Goal: Navigation & Orientation: Find specific page/section

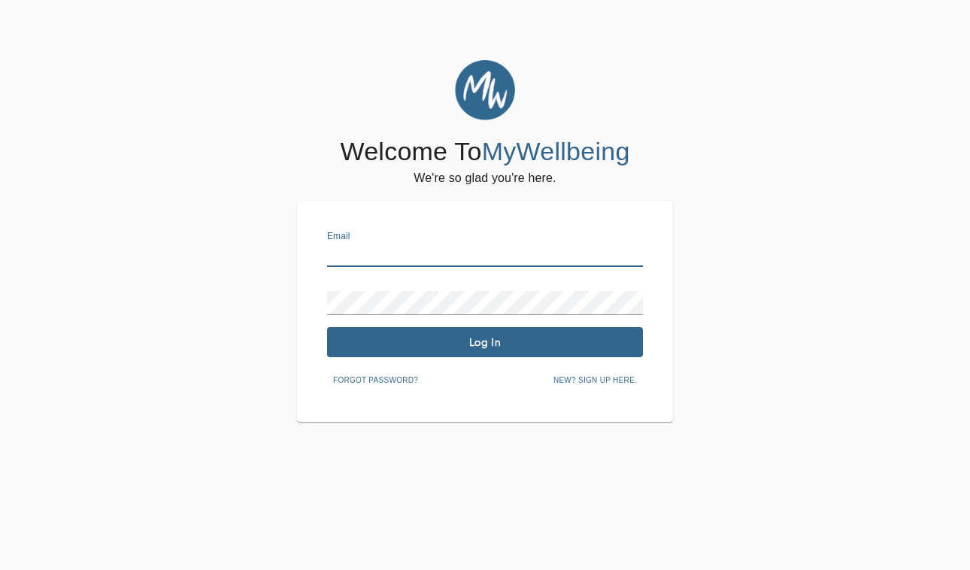
click at [374, 252] on input "text" at bounding box center [485, 255] width 316 height 24
type input "[EMAIL_ADDRESS][DOMAIN_NAME]"
click at [465, 348] on span "Log In" at bounding box center [485, 342] width 304 height 14
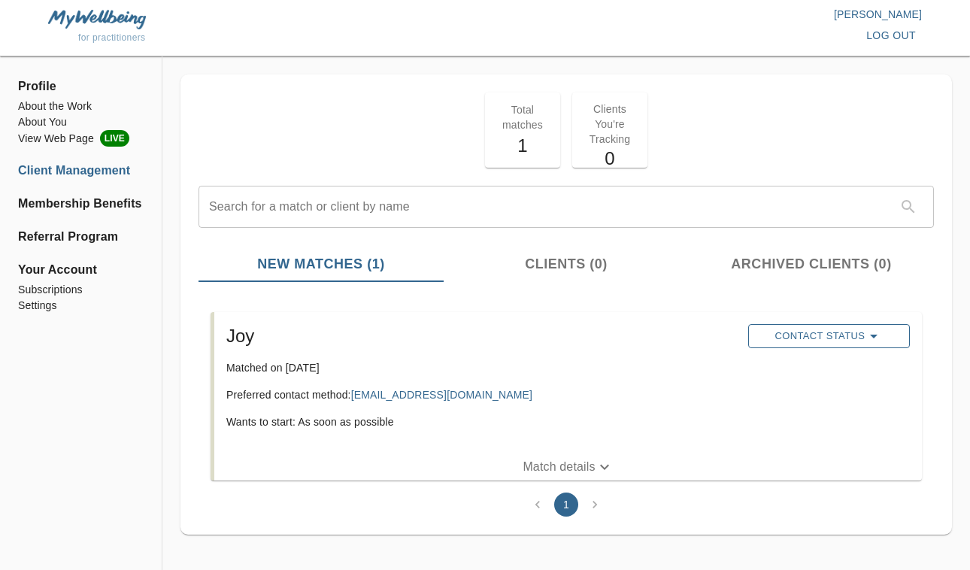
click at [794, 338] on span "Contact Status" at bounding box center [829, 336] width 147 height 18
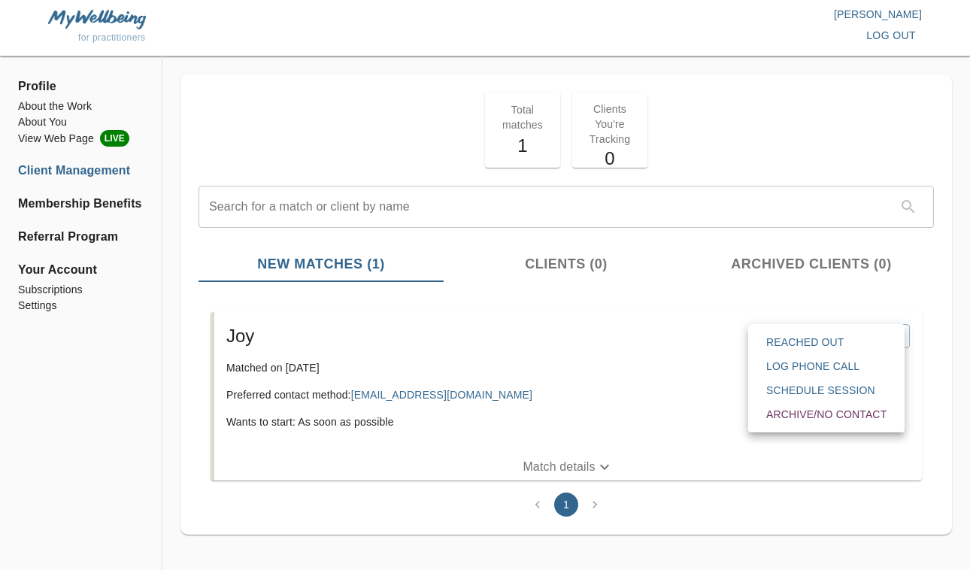
click at [688, 359] on div at bounding box center [485, 285] width 970 height 570
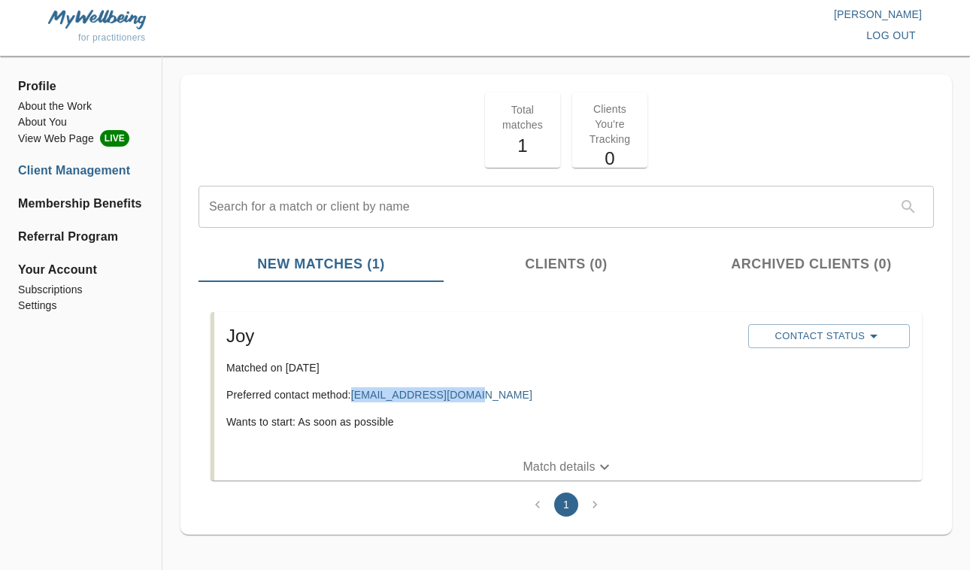
drag, startPoint x: 474, startPoint y: 395, endPoint x: 356, endPoint y: 401, distance: 118.9
click at [356, 401] on p "Preferred contact method: [EMAIL_ADDRESS][DOMAIN_NAME]" at bounding box center [481, 394] width 510 height 15
copy link "[EMAIL_ADDRESS][DOMAIN_NAME]"
click at [610, 397] on p "Preferred contact method: [EMAIL_ADDRESS][DOMAIN_NAME]" at bounding box center [481, 394] width 510 height 15
click at [48, 139] on li "View Web Page LIVE" at bounding box center [81, 138] width 126 height 17
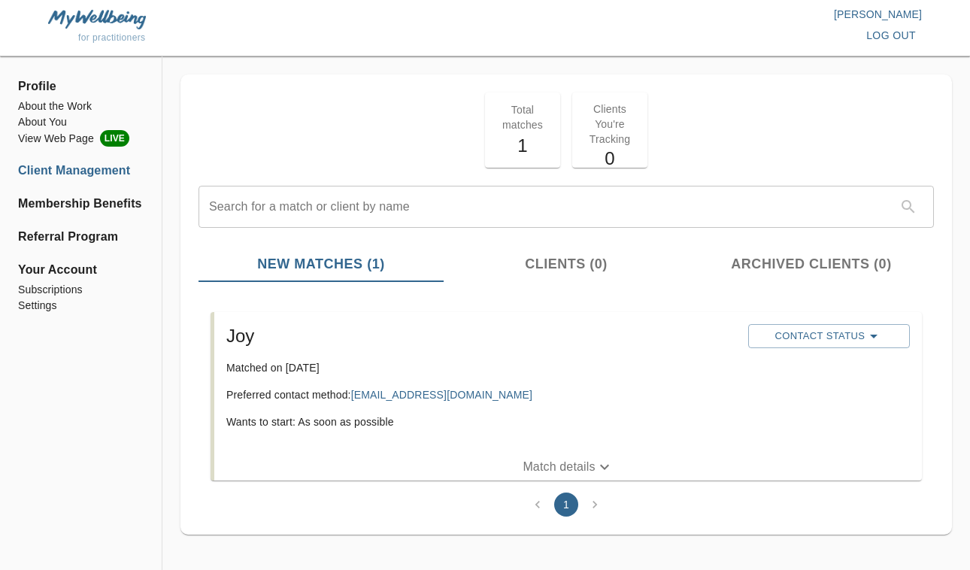
scroll to position [7, 0]
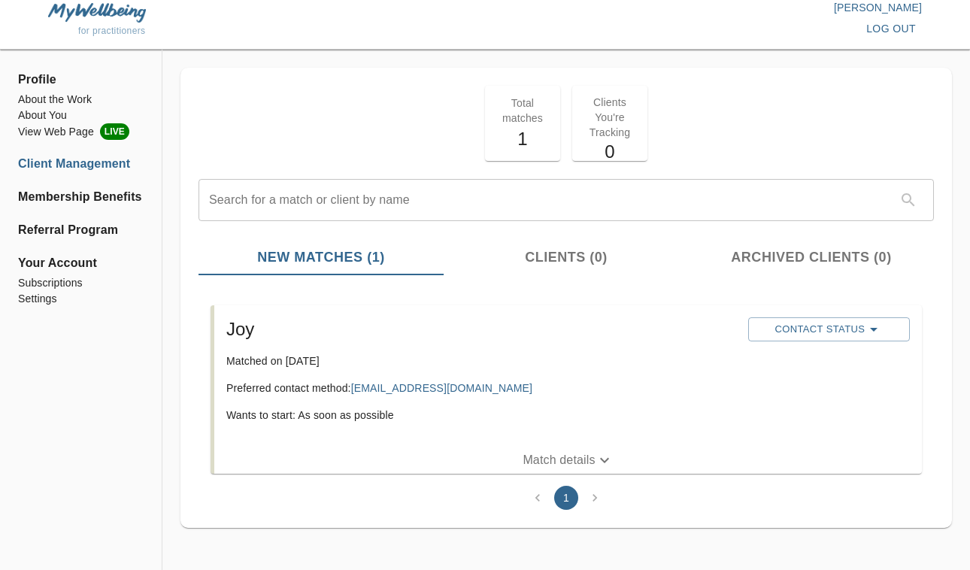
click at [562, 457] on p "Match details" at bounding box center [559, 460] width 72 height 18
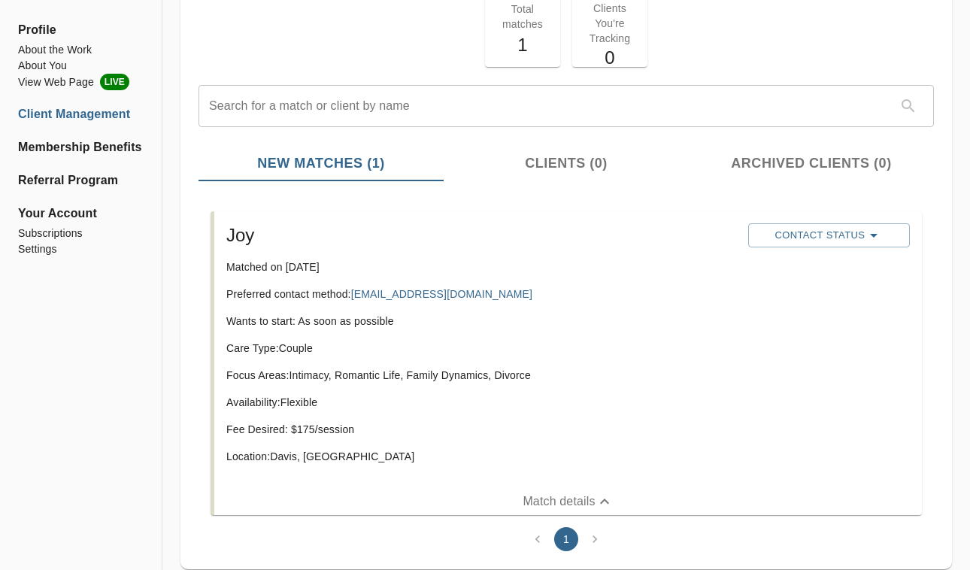
scroll to position [120, 0]
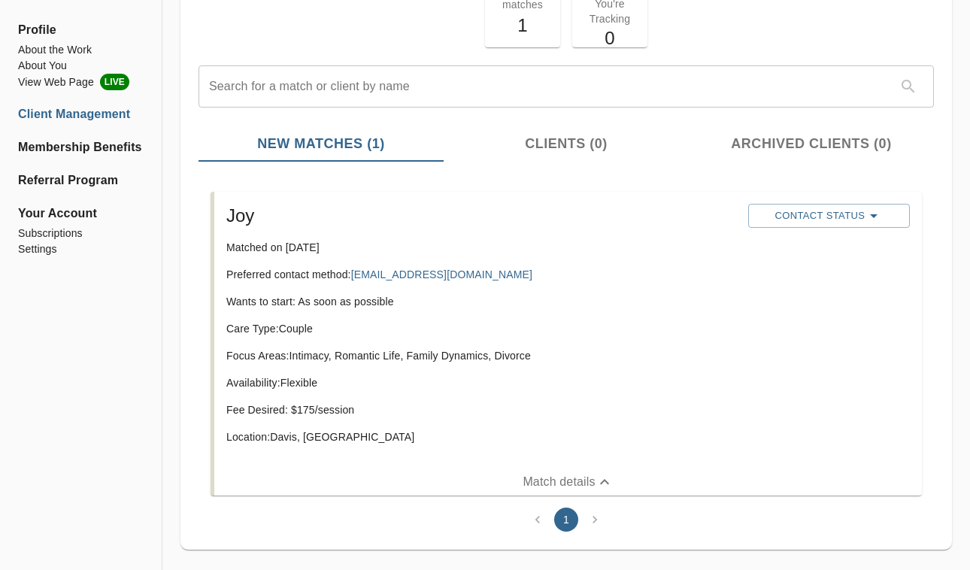
click at [62, 113] on li "Client Management" at bounding box center [81, 114] width 126 height 18
click at [62, 150] on li "Membership Benefits" at bounding box center [81, 147] width 126 height 18
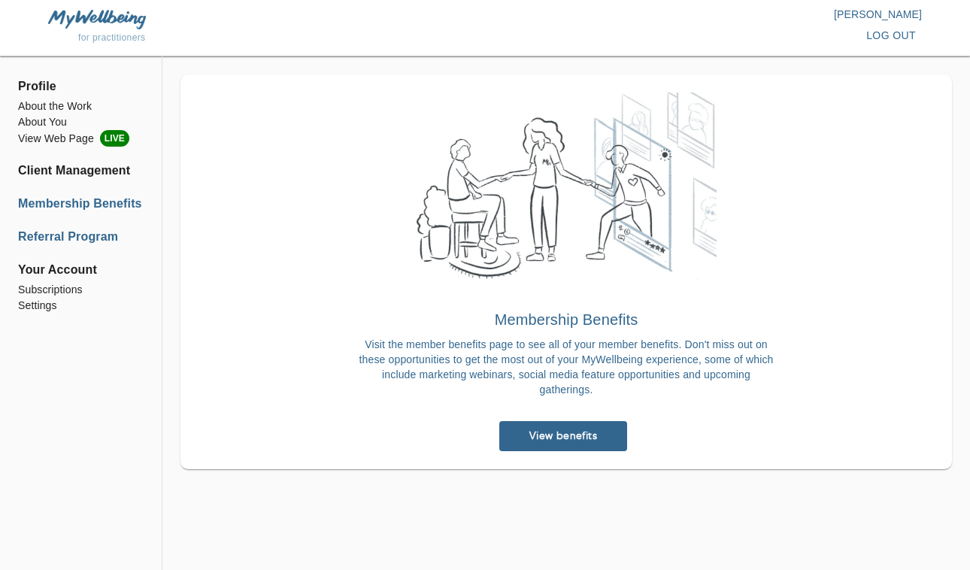
click at [65, 241] on li "Referral Program" at bounding box center [81, 237] width 126 height 18
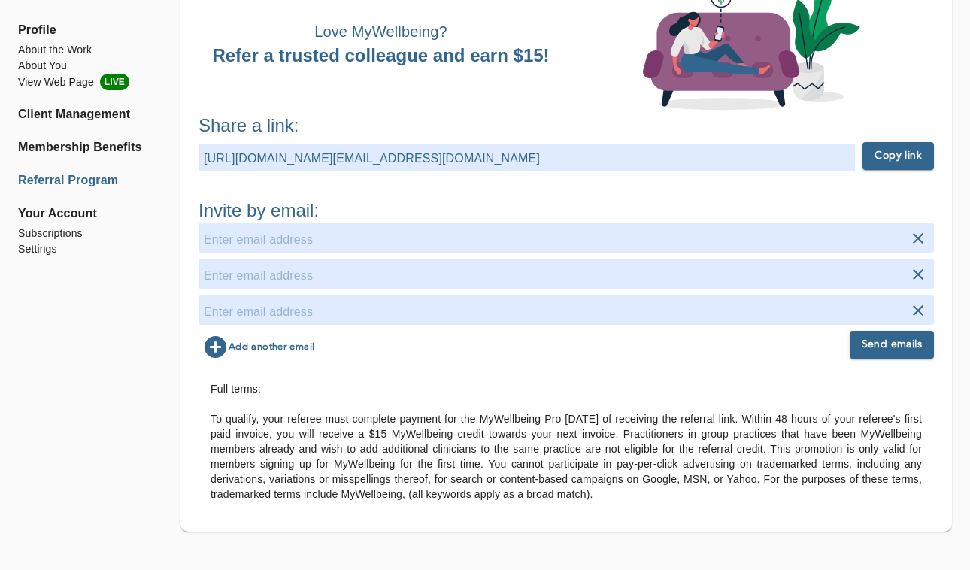
scroll to position [114, 0]
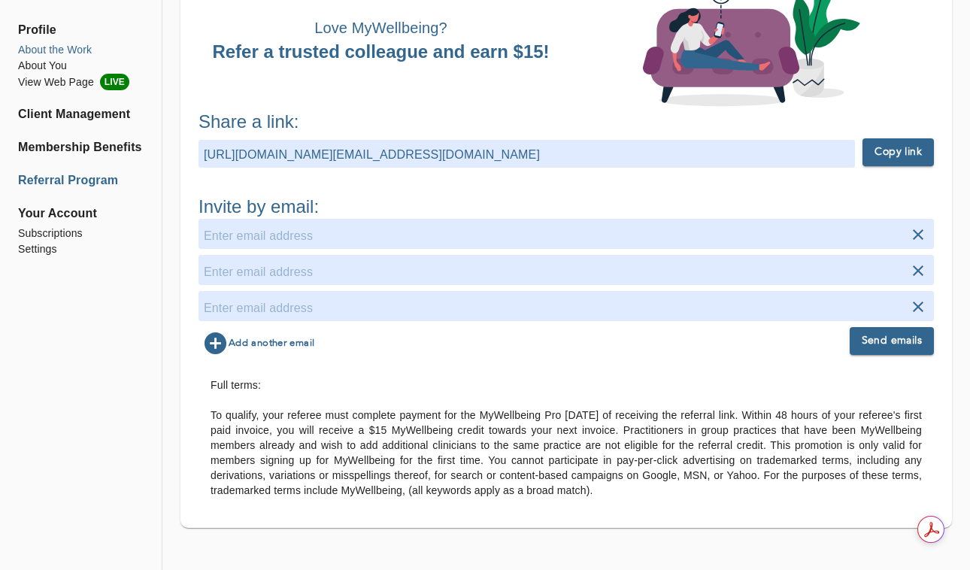
click at [38, 47] on li "About the Work" at bounding box center [81, 50] width 126 height 16
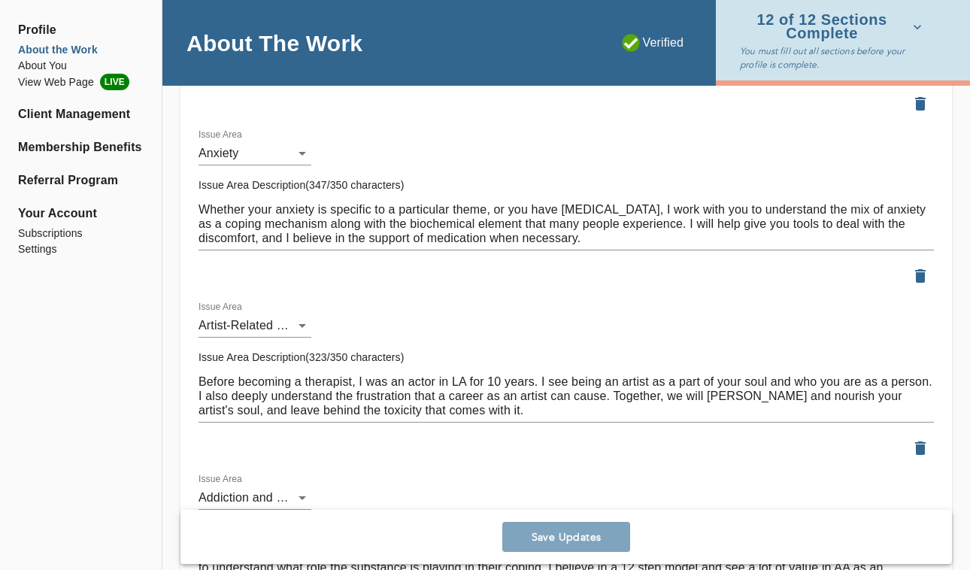
scroll to position [1892, 0]
